Goal: Task Accomplishment & Management: Manage account settings

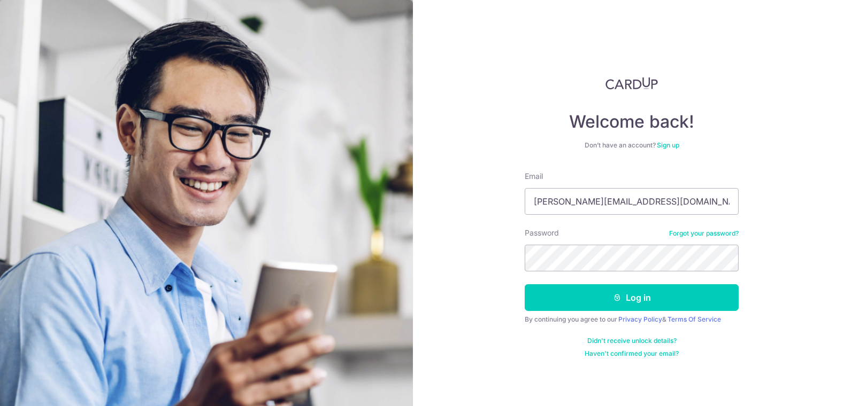
type input "[PERSON_NAME][EMAIL_ADDRESS][DOMAIN_NAME]"
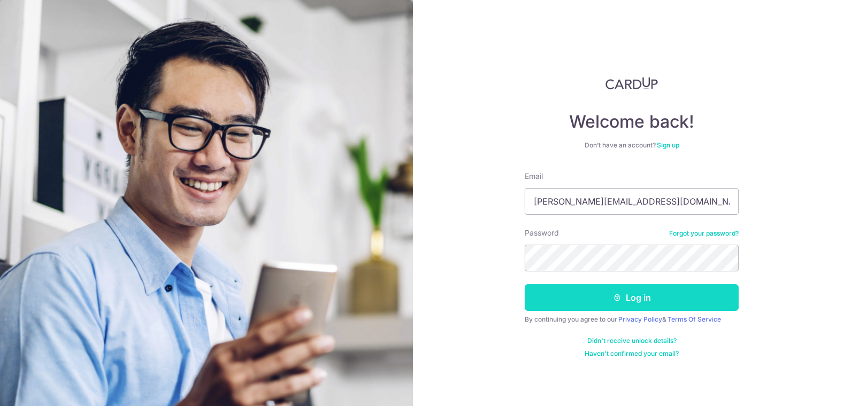
click at [613, 296] on icon "submit" at bounding box center [617, 297] width 9 height 9
